Goal: Information Seeking & Learning: Learn about a topic

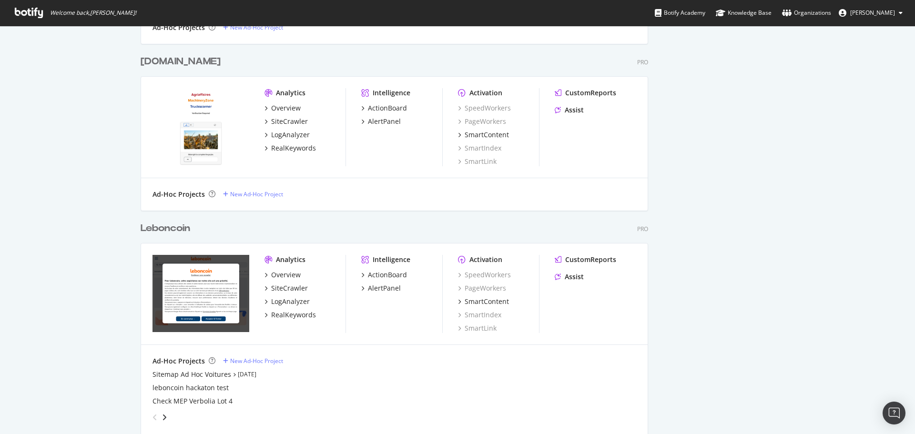
scroll to position [953, 0]
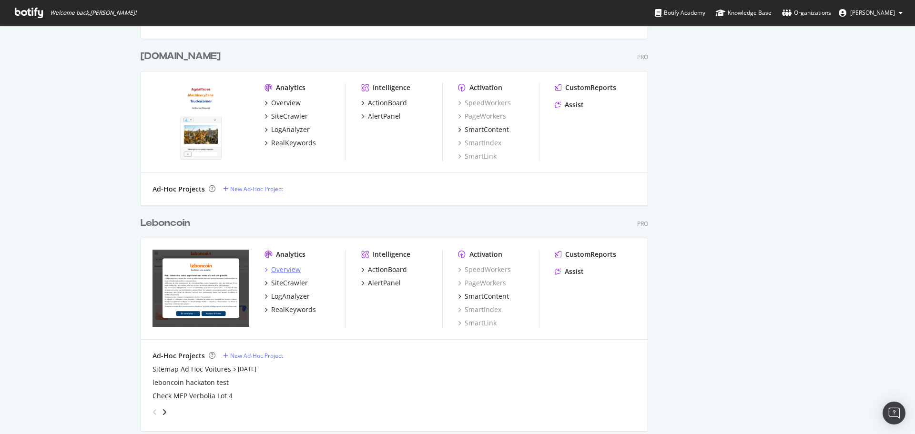
click at [291, 270] on div "Overview" at bounding box center [286, 270] width 30 height 10
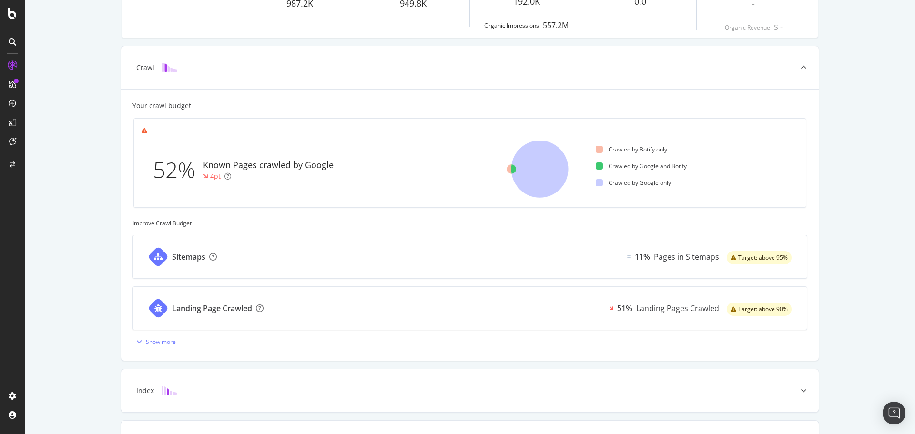
scroll to position [48, 0]
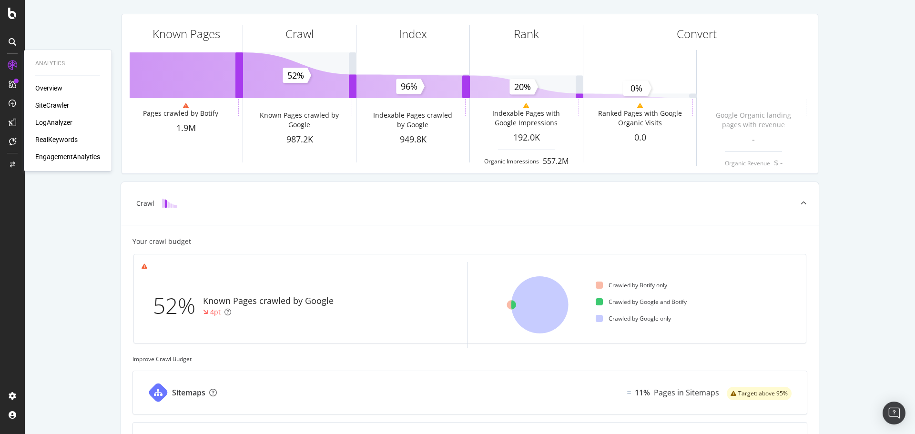
click at [55, 121] on div "LogAnalyzer" at bounding box center [53, 123] width 37 height 10
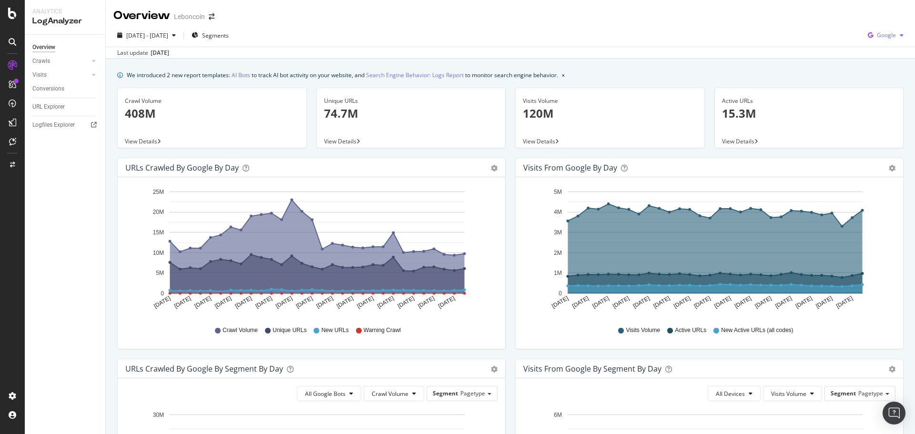
click at [896, 37] on div "button" at bounding box center [901, 35] width 11 height 6
click at [884, 91] on span "OpenAI" at bounding box center [886, 89] width 35 height 9
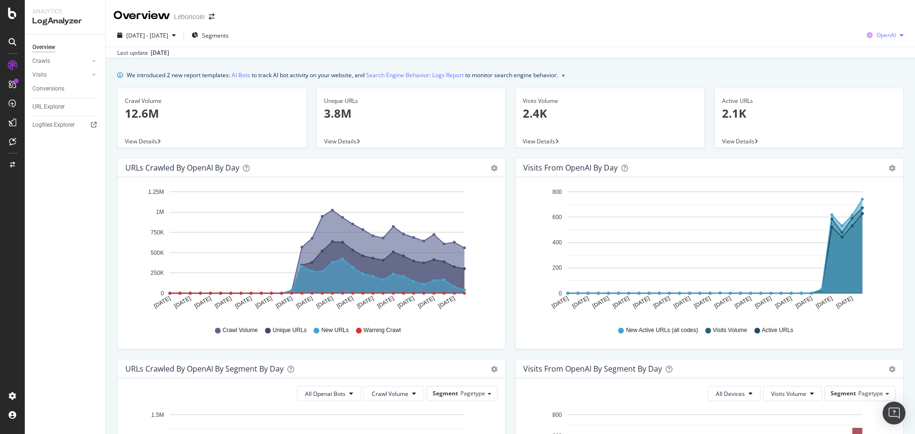
click at [897, 36] on div "button" at bounding box center [901, 35] width 11 height 6
click at [879, 103] on span "Other AI Bots" at bounding box center [885, 107] width 35 height 9
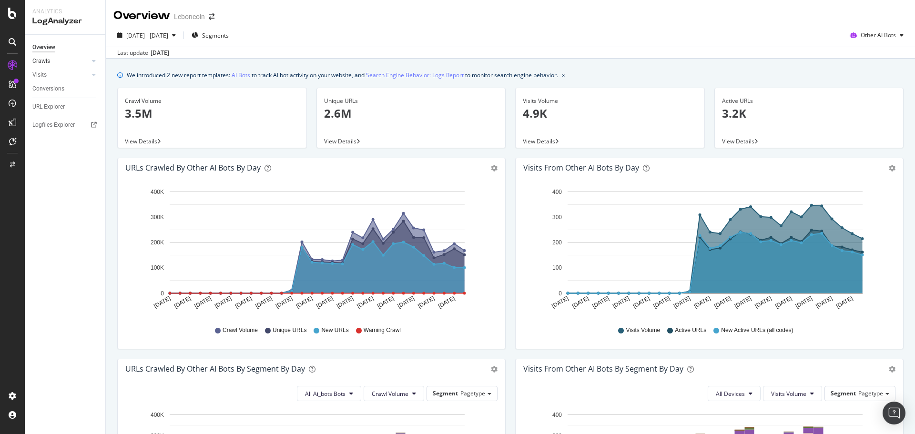
click at [84, 58] on div at bounding box center [85, 61] width 10 height 10
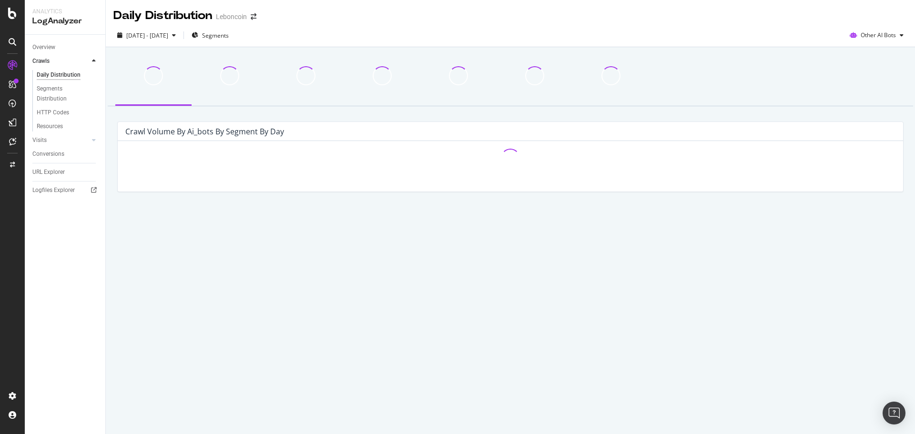
click at [83, 60] on div at bounding box center [85, 61] width 10 height 10
click at [94, 61] on icon at bounding box center [94, 61] width 4 height 6
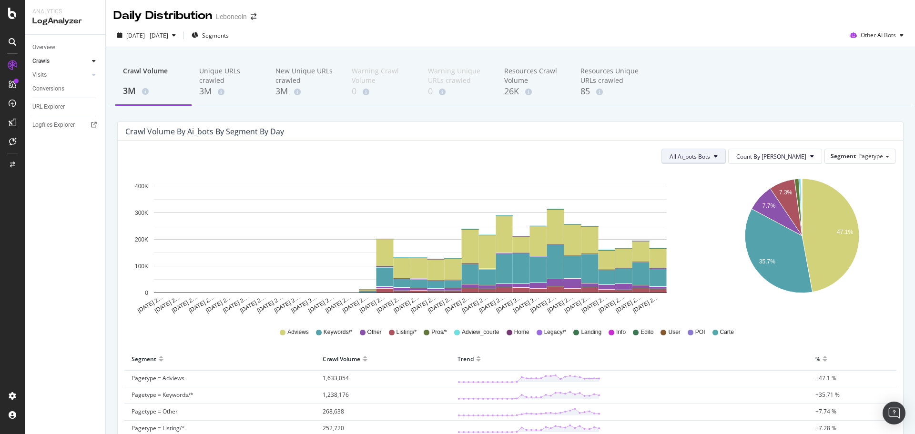
click at [710, 156] on span "All Ai_bots Bots" at bounding box center [690, 157] width 41 height 8
click at [869, 42] on div "Other AI Bots" at bounding box center [876, 35] width 61 height 14
click at [859, 92] on div "OpenAI" at bounding box center [873, 89] width 68 height 14
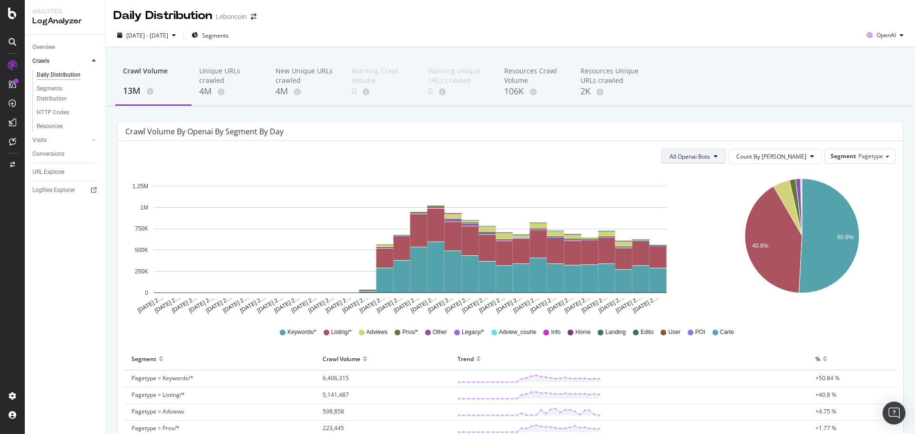
click at [710, 155] on span "All Openai Bots" at bounding box center [690, 157] width 41 height 8
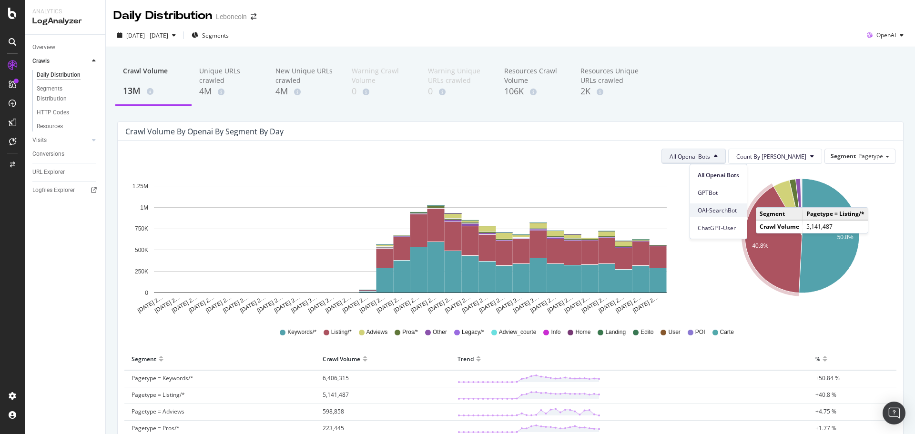
click at [717, 213] on span "OAI-SearchBot" at bounding box center [718, 210] width 41 height 9
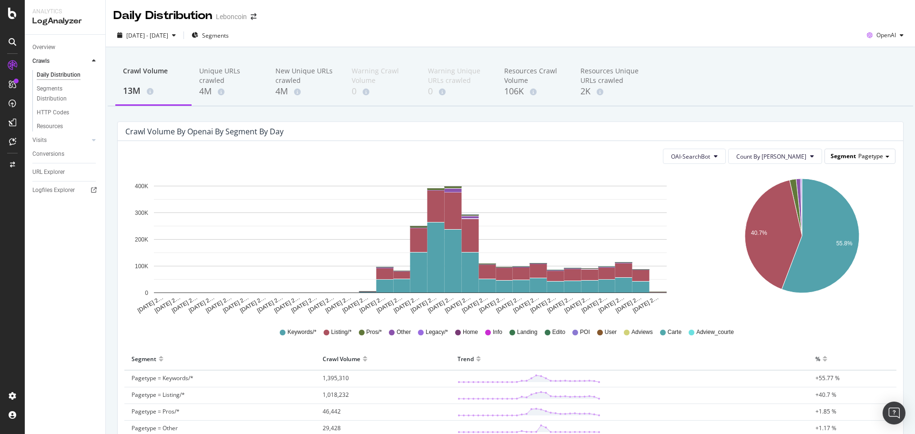
click at [865, 157] on span "Pagetype" at bounding box center [871, 156] width 25 height 8
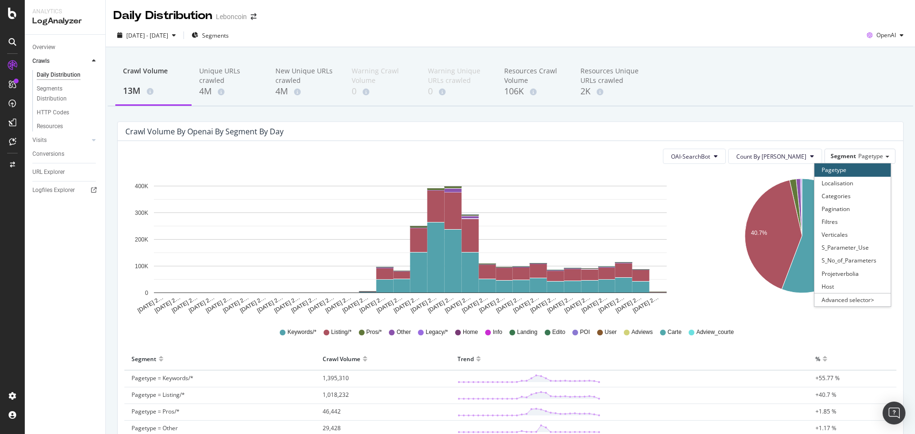
click at [710, 205] on icon "40.7% 55.8%" at bounding box center [802, 243] width 184 height 143
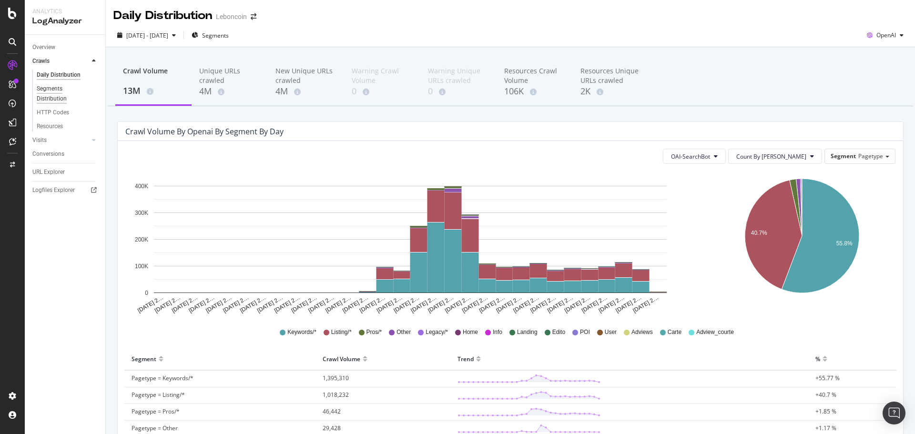
click at [58, 99] on div "Segments Distribution" at bounding box center [63, 94] width 53 height 20
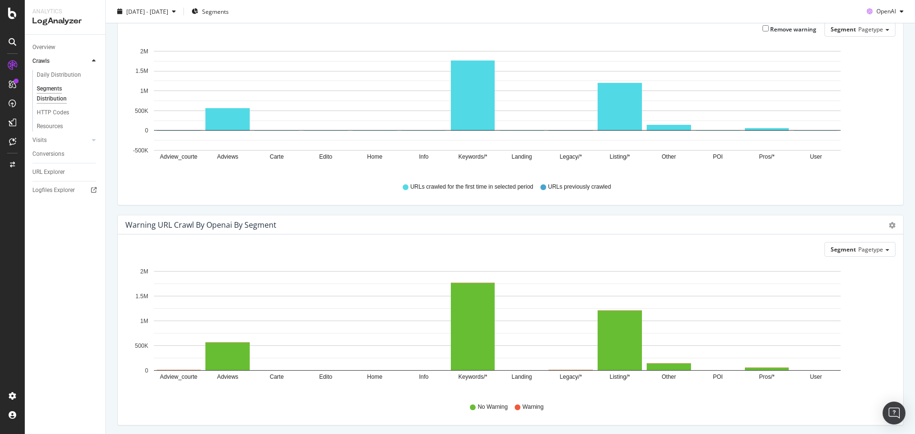
scroll to position [318, 0]
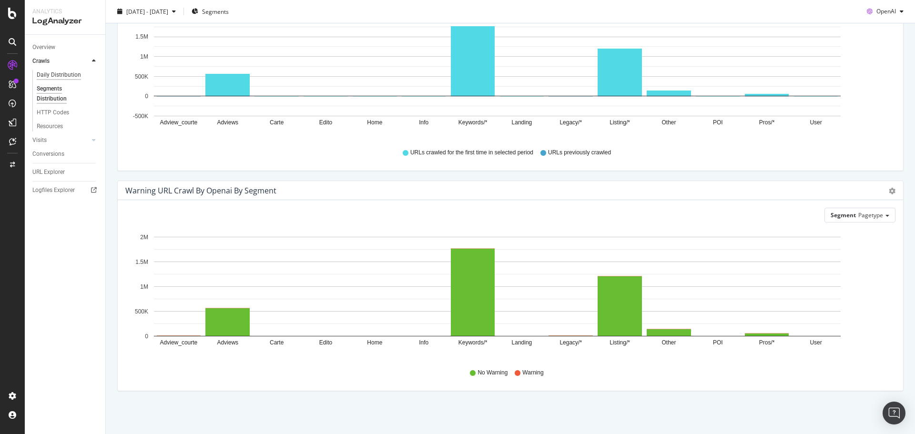
click at [46, 71] on div "Daily Distribution" at bounding box center [59, 75] width 44 height 10
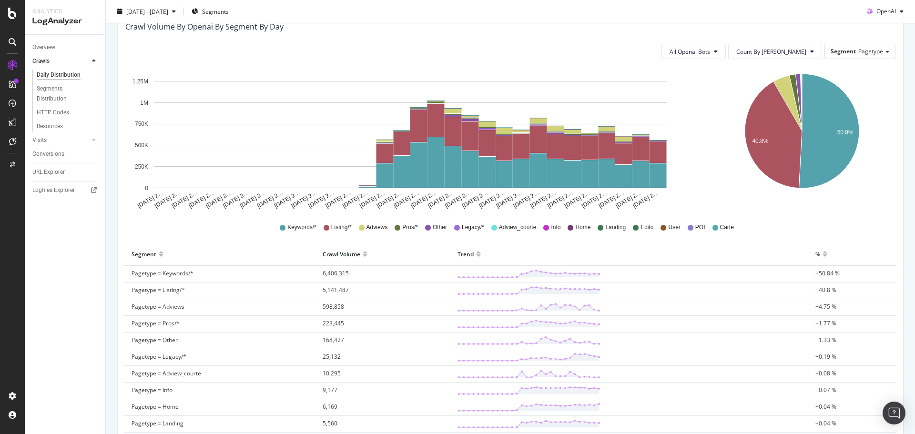
scroll to position [48, 0]
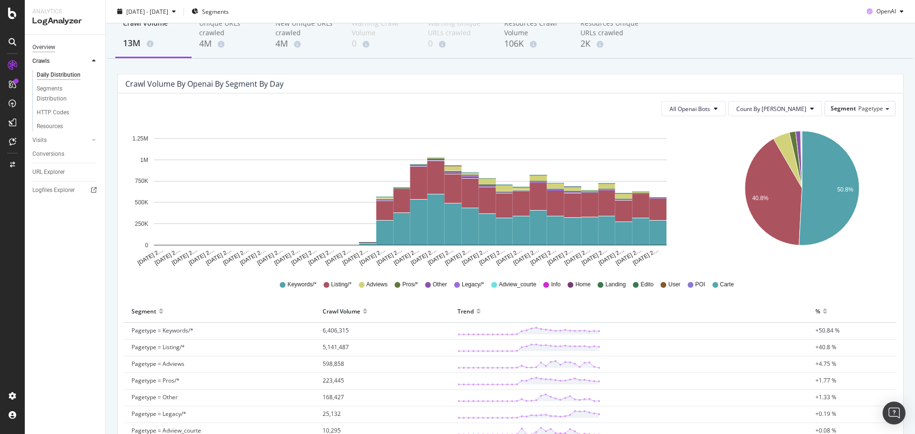
drag, startPoint x: 49, startPoint y: 41, endPoint x: 49, endPoint y: 47, distance: 5.7
click at [49, 42] on div "Overview" at bounding box center [68, 48] width 73 height 14
click at [49, 48] on div "Overview" at bounding box center [43, 47] width 23 height 10
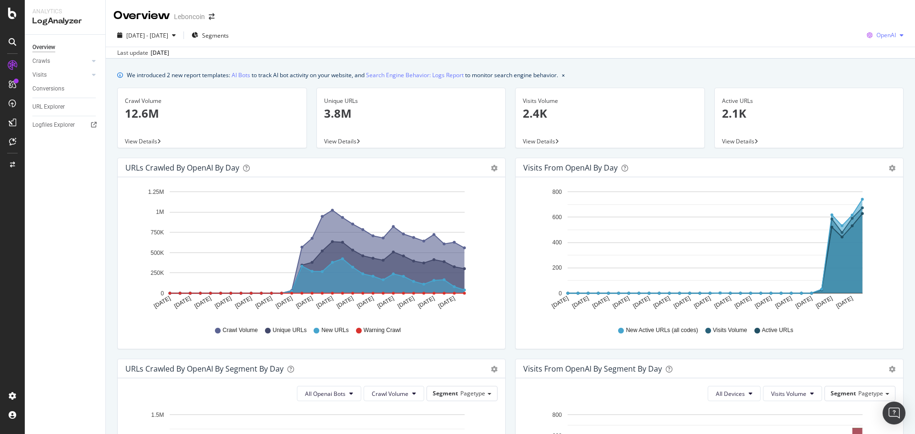
click at [887, 37] on span "OpenAI" at bounding box center [887, 35] width 20 height 8
click at [797, 127] on div "Active URLs 2.1K" at bounding box center [809, 111] width 174 height 46
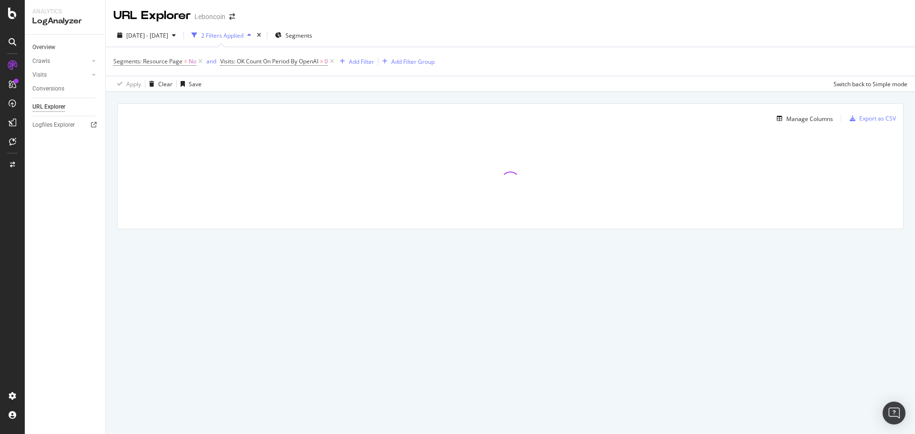
click at [57, 51] on link "Overview" at bounding box center [65, 47] width 66 height 10
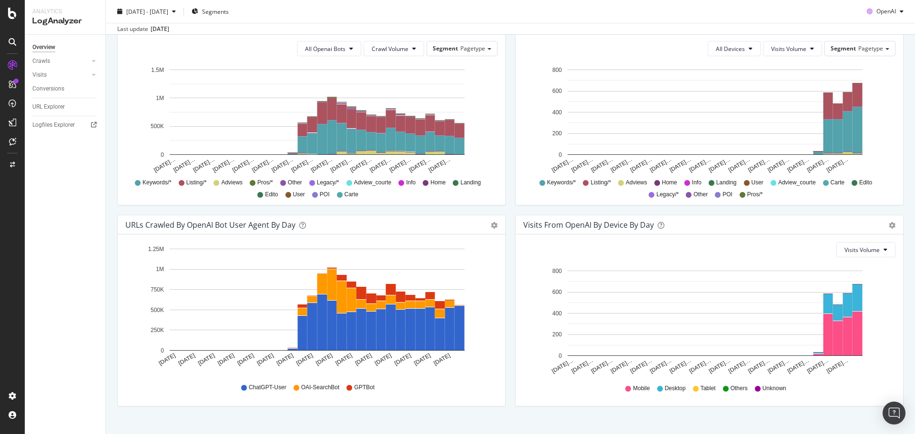
scroll to position [360, 0]
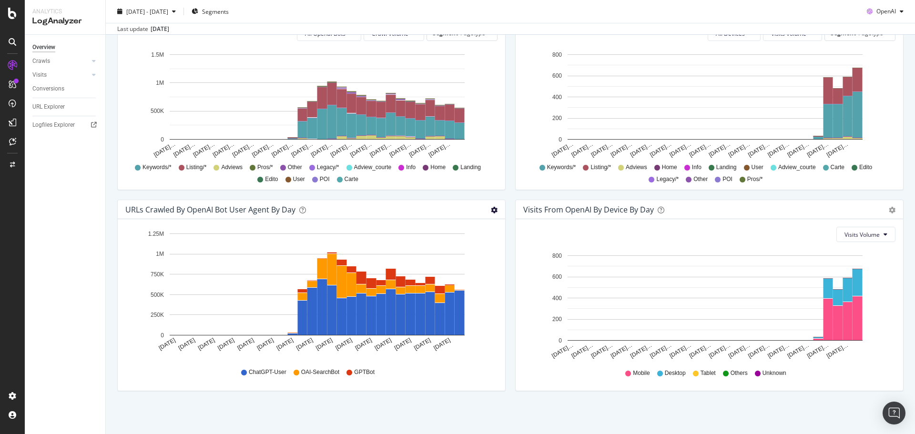
click at [491, 211] on icon "gear" at bounding box center [494, 210] width 7 height 7
click at [484, 370] on div "ChatGPT-User OAI-SearchBot GPTBot" at bounding box center [311, 372] width 363 height 21
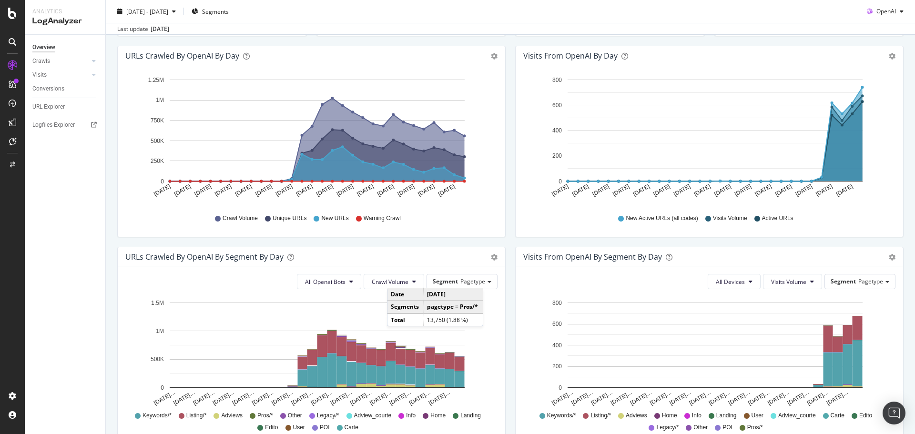
scroll to position [95, 0]
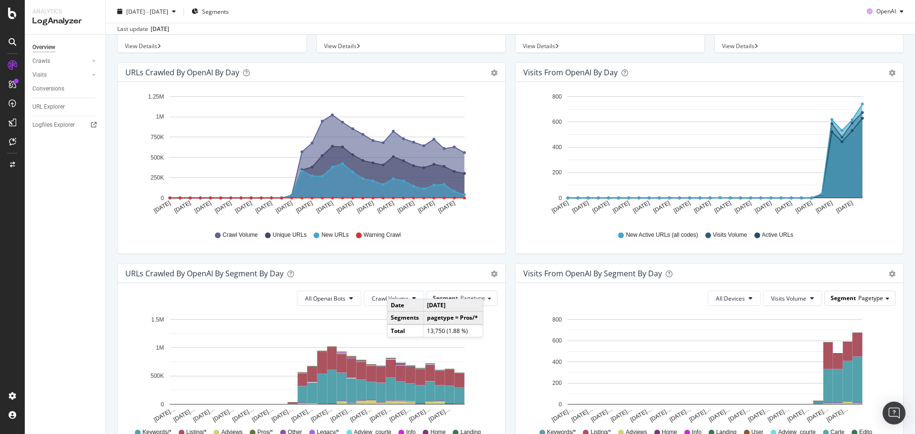
click at [863, 301] on span "Pagetype" at bounding box center [871, 298] width 25 height 8
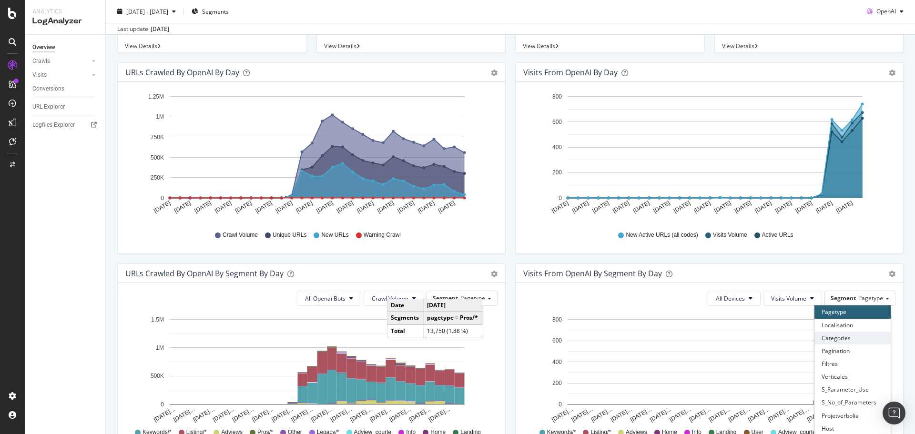
scroll to position [143, 0]
